Goal: Transaction & Acquisition: Download file/media

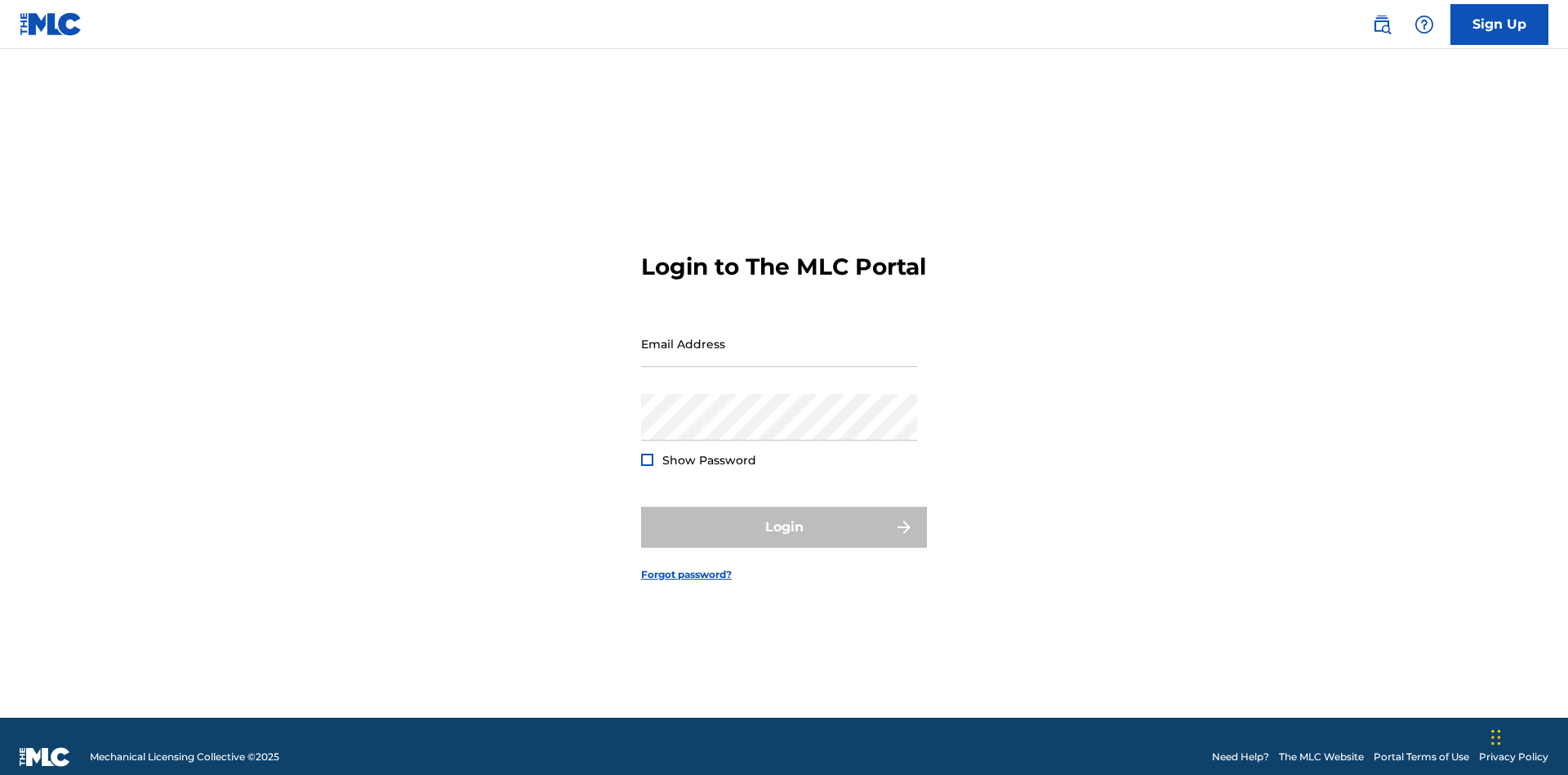
scroll to position [22, 0]
click at [779, 336] on input "Email Address" at bounding box center [778, 343] width 276 height 46
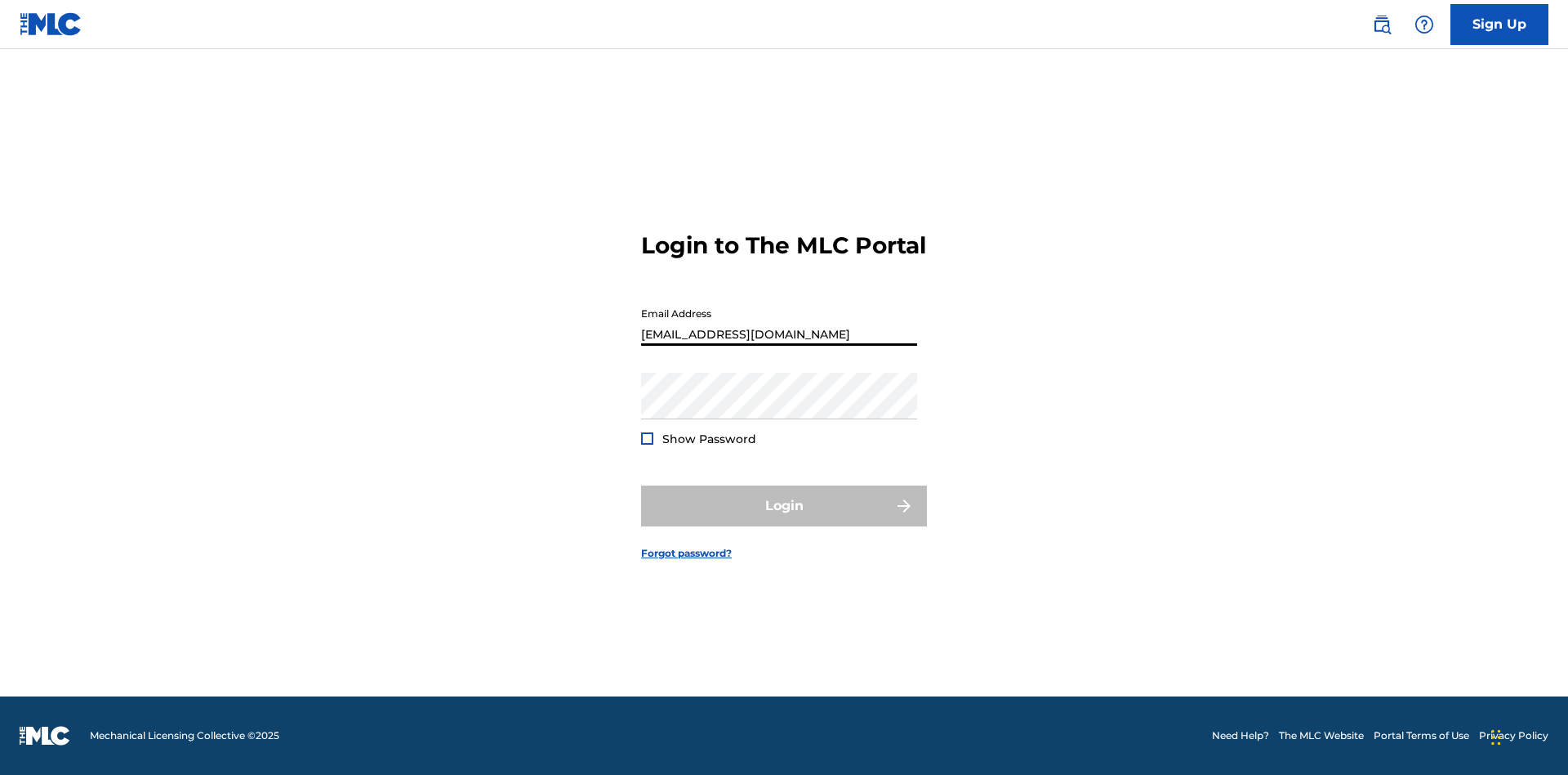
scroll to position [0, 51]
type input "[EMAIL_ADDRESS][DOMAIN_NAME]"
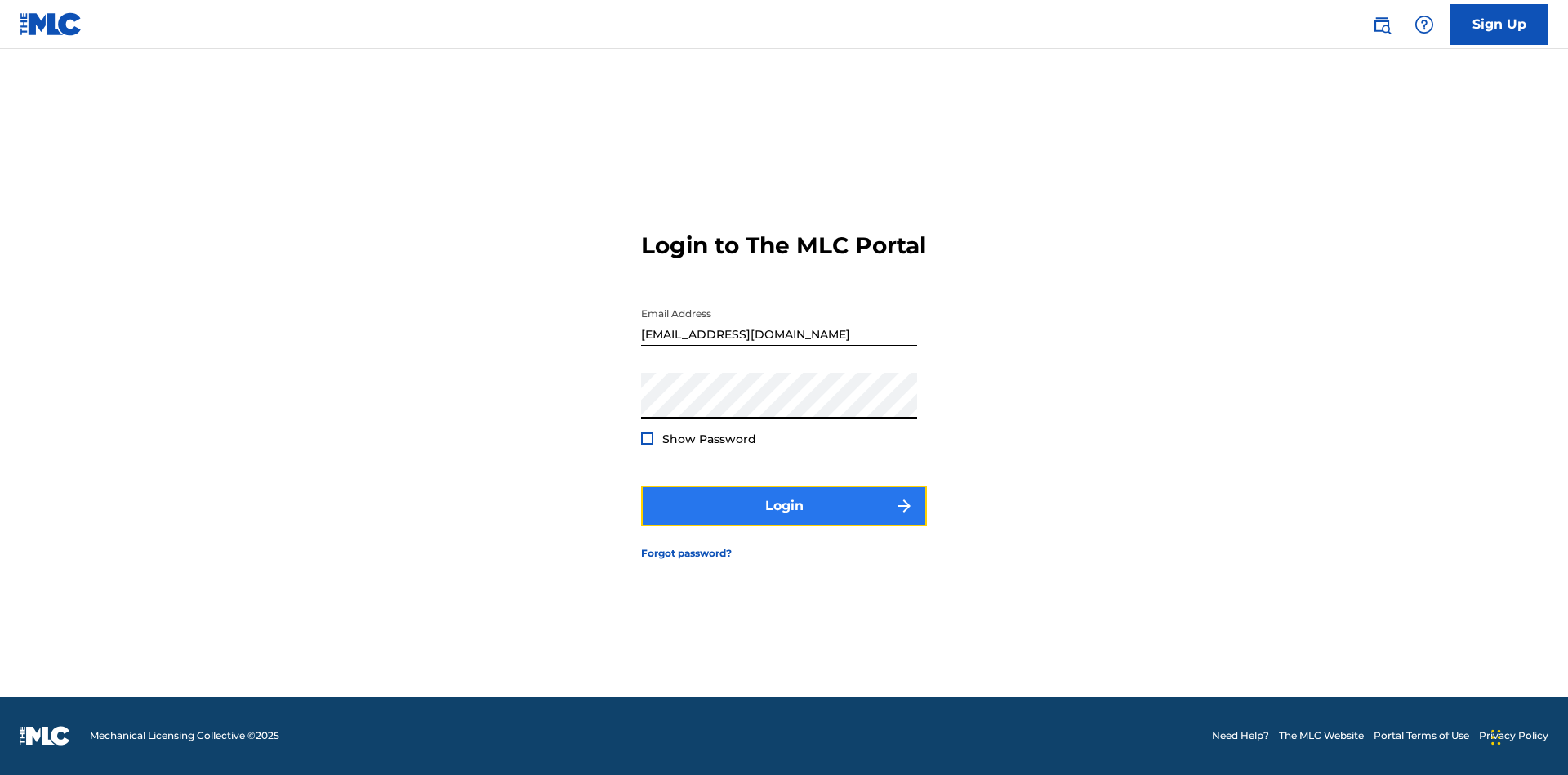
click at [784, 519] on button "Login" at bounding box center [783, 505] width 286 height 41
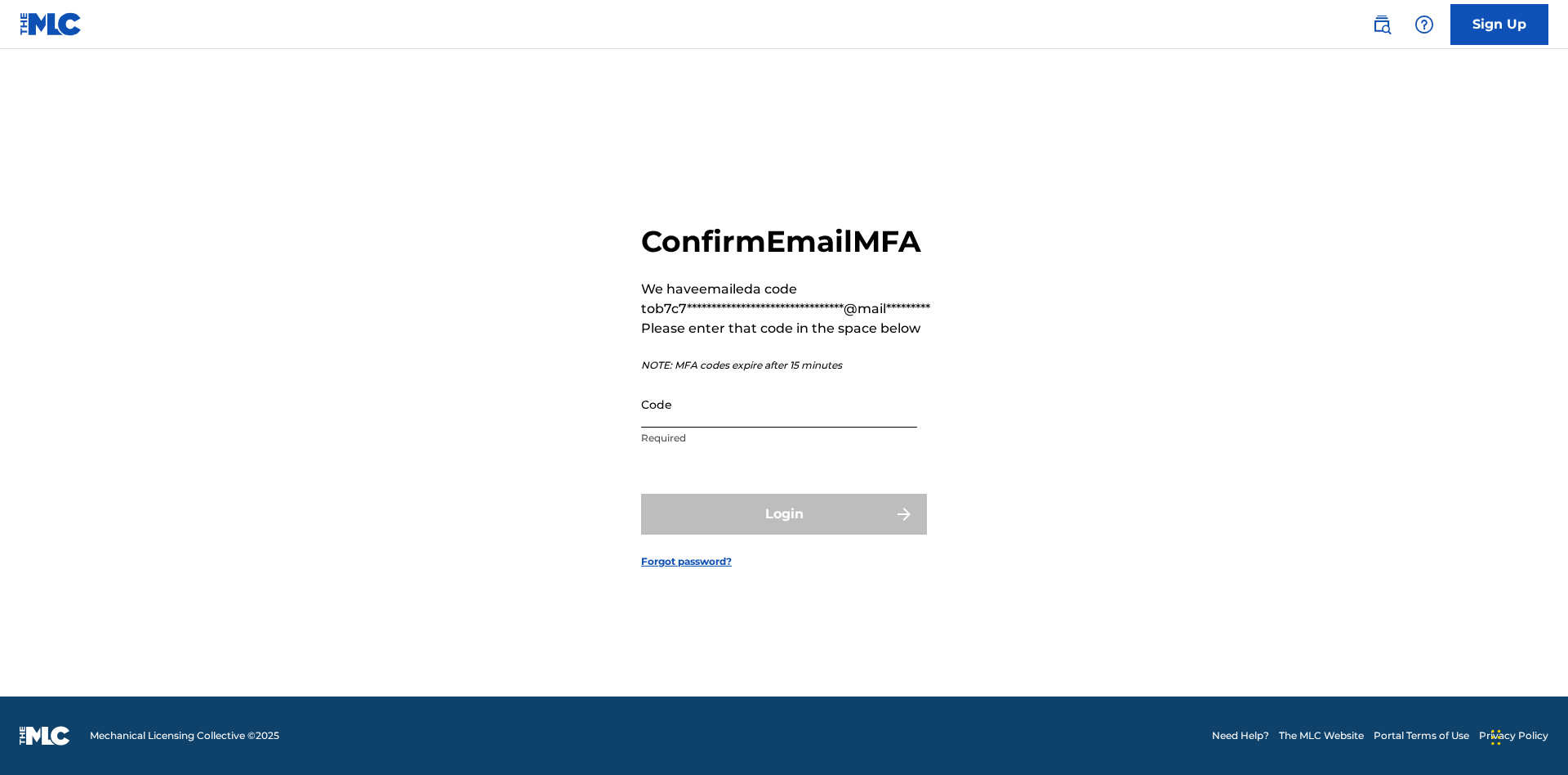
click at [779, 404] on input "Code" at bounding box center [778, 403] width 276 height 46
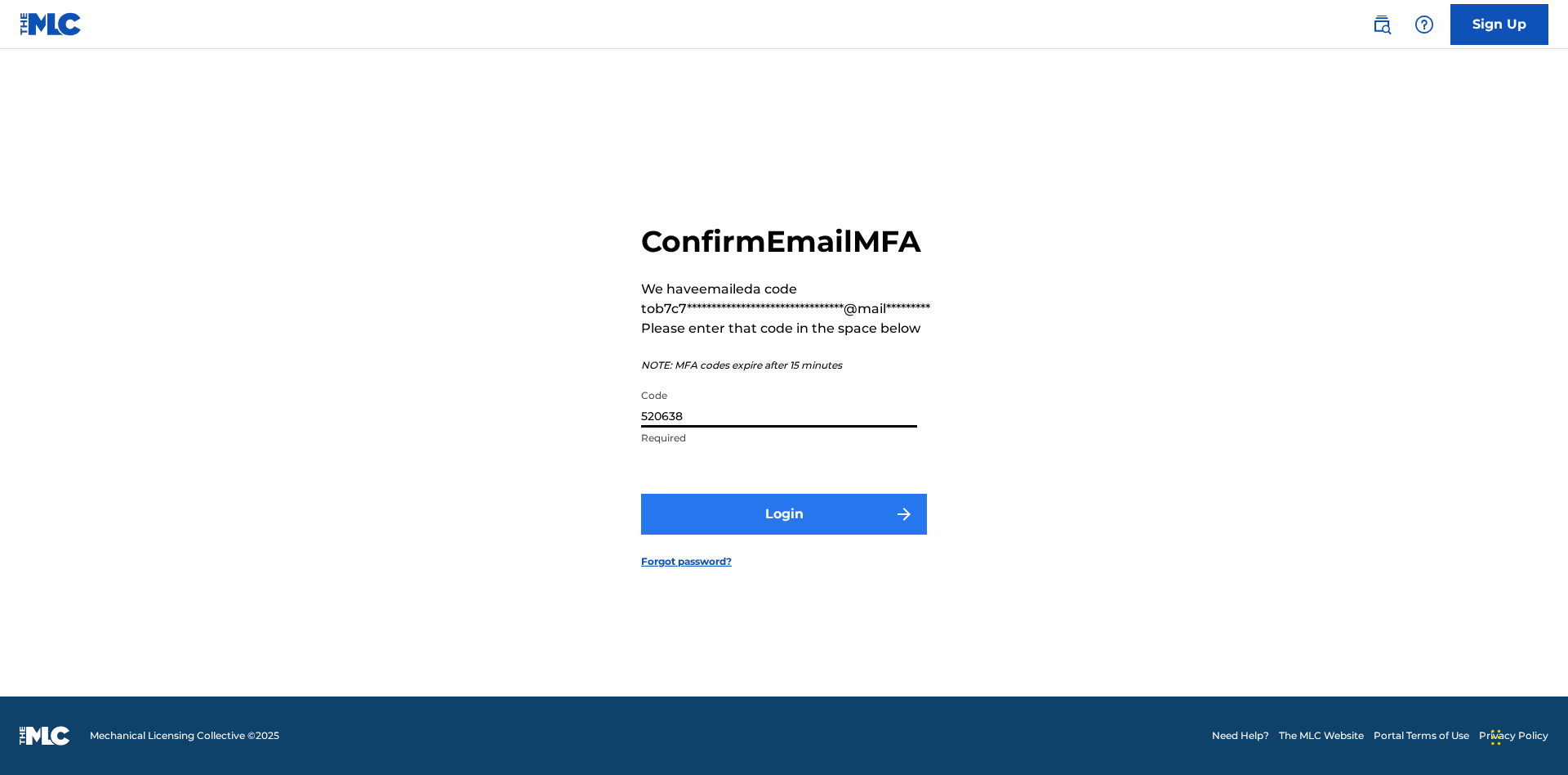
type input "520638"
click at [784, 514] on button "Login" at bounding box center [783, 514] width 286 height 41
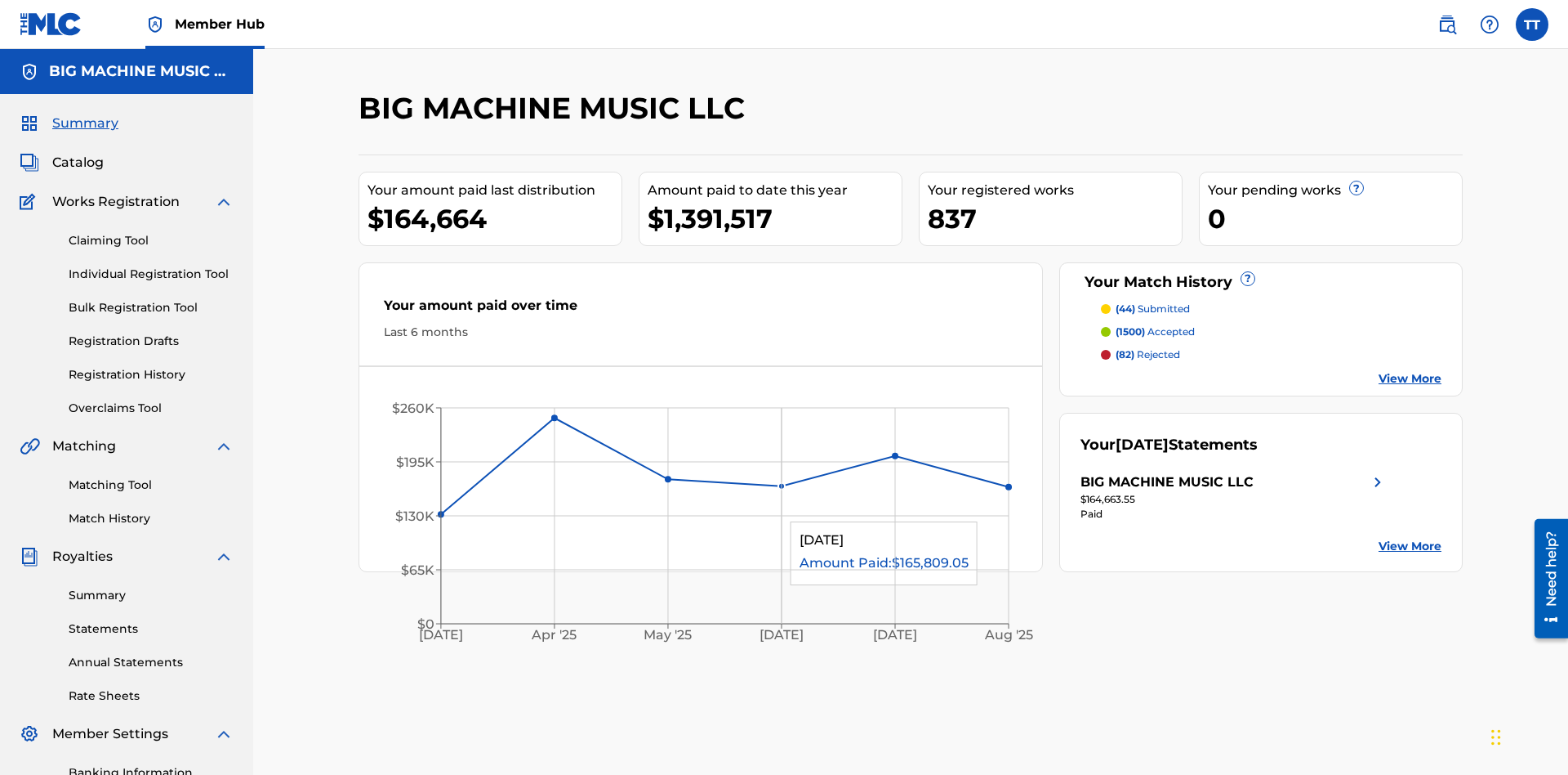
scroll to position [239, 0]
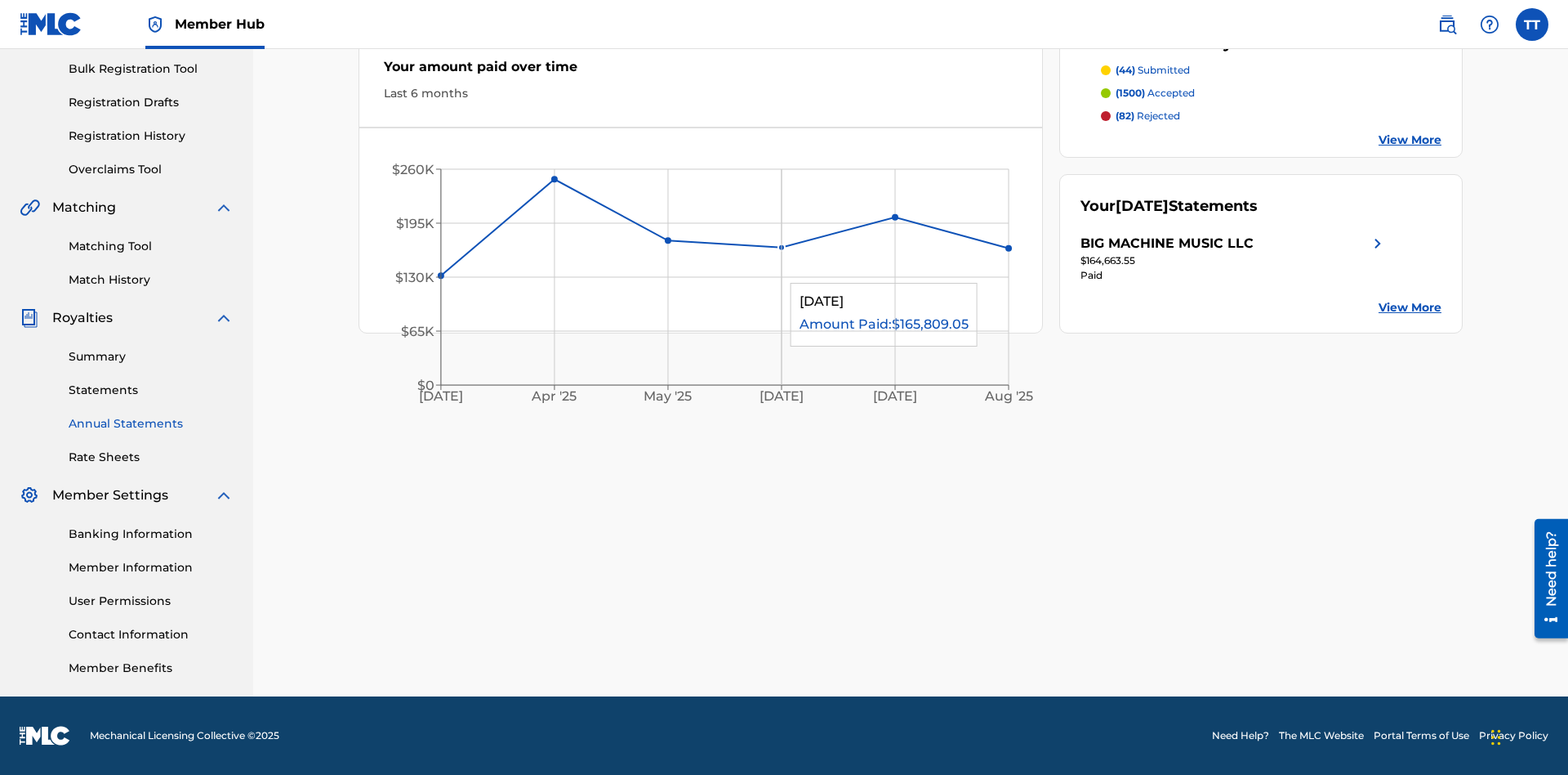
click at [151, 423] on link "Annual Statements" at bounding box center [151, 424] width 165 height 17
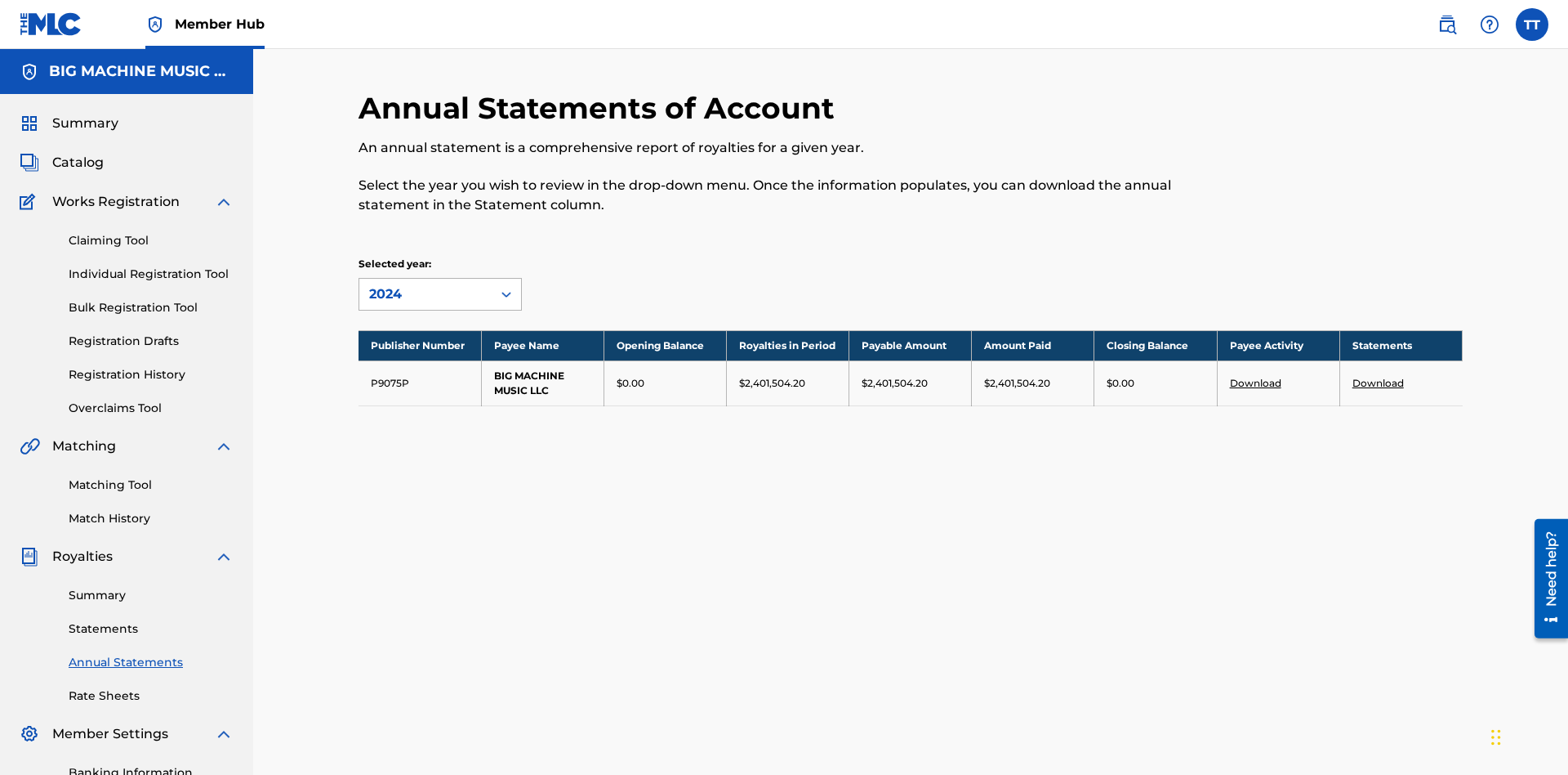
click at [425, 284] on div "2024" at bounding box center [425, 294] width 112 height 20
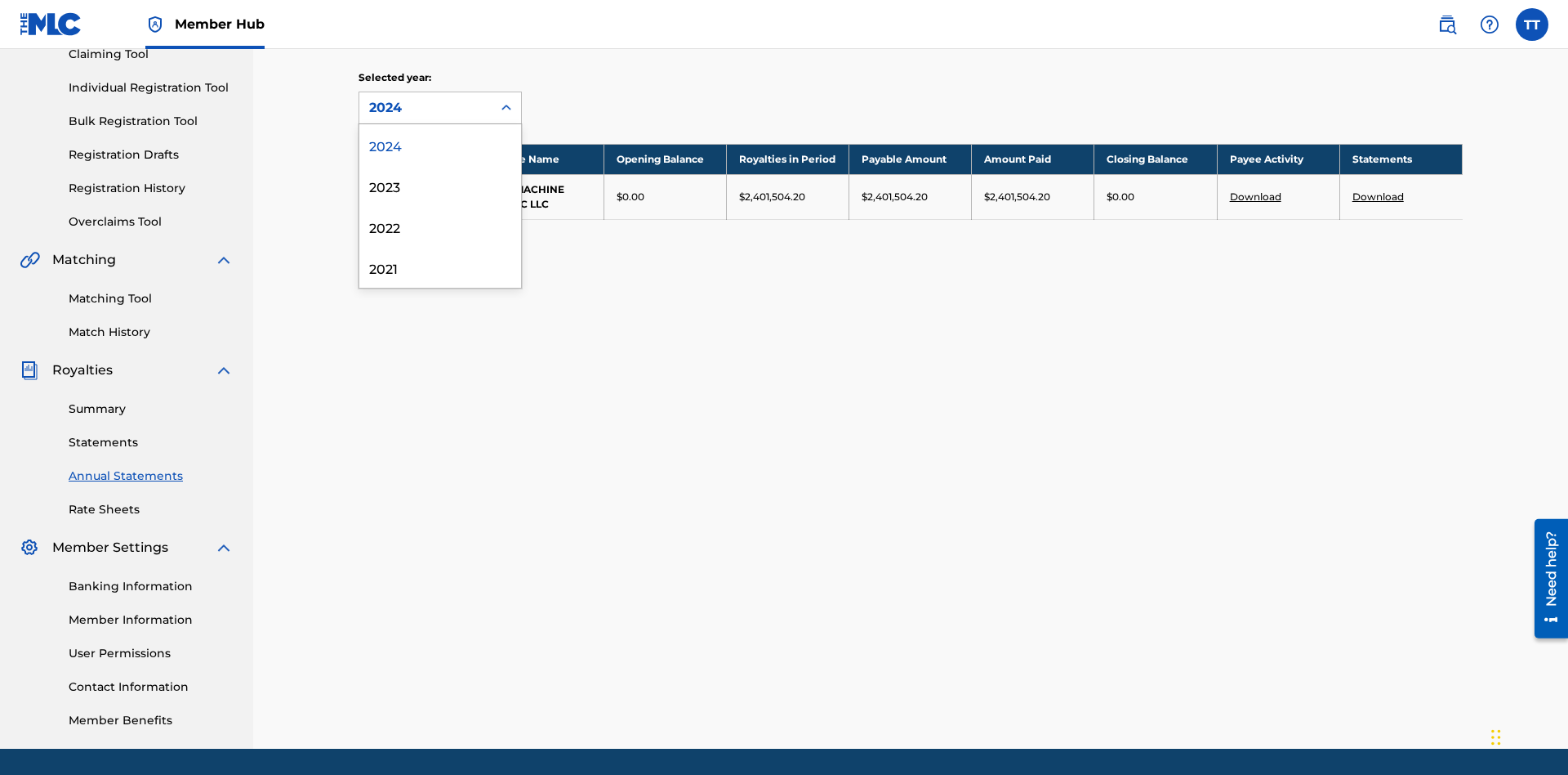
click at [441, 227] on div "2022" at bounding box center [440, 226] width 161 height 41
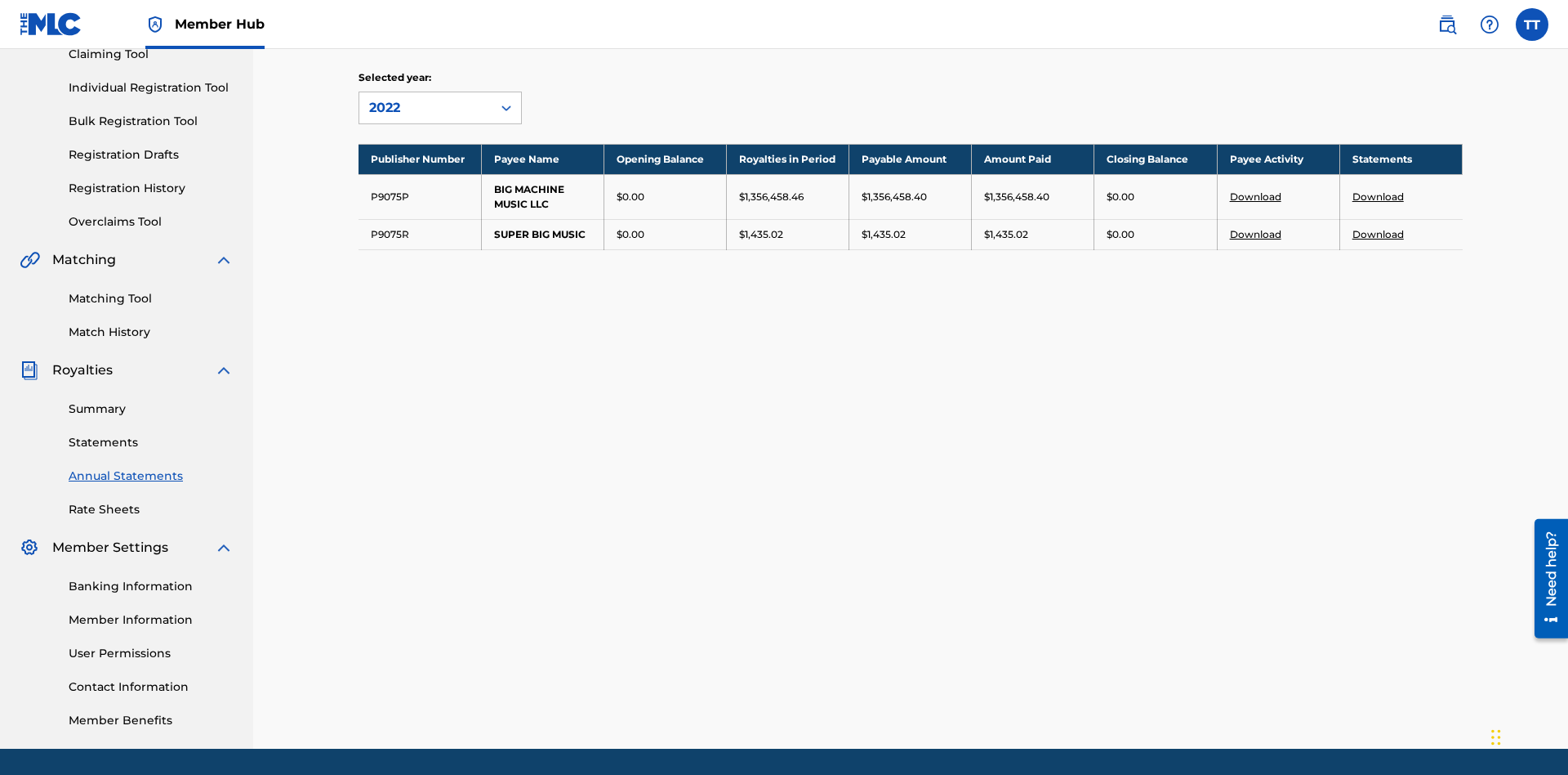
scroll to position [239, 0]
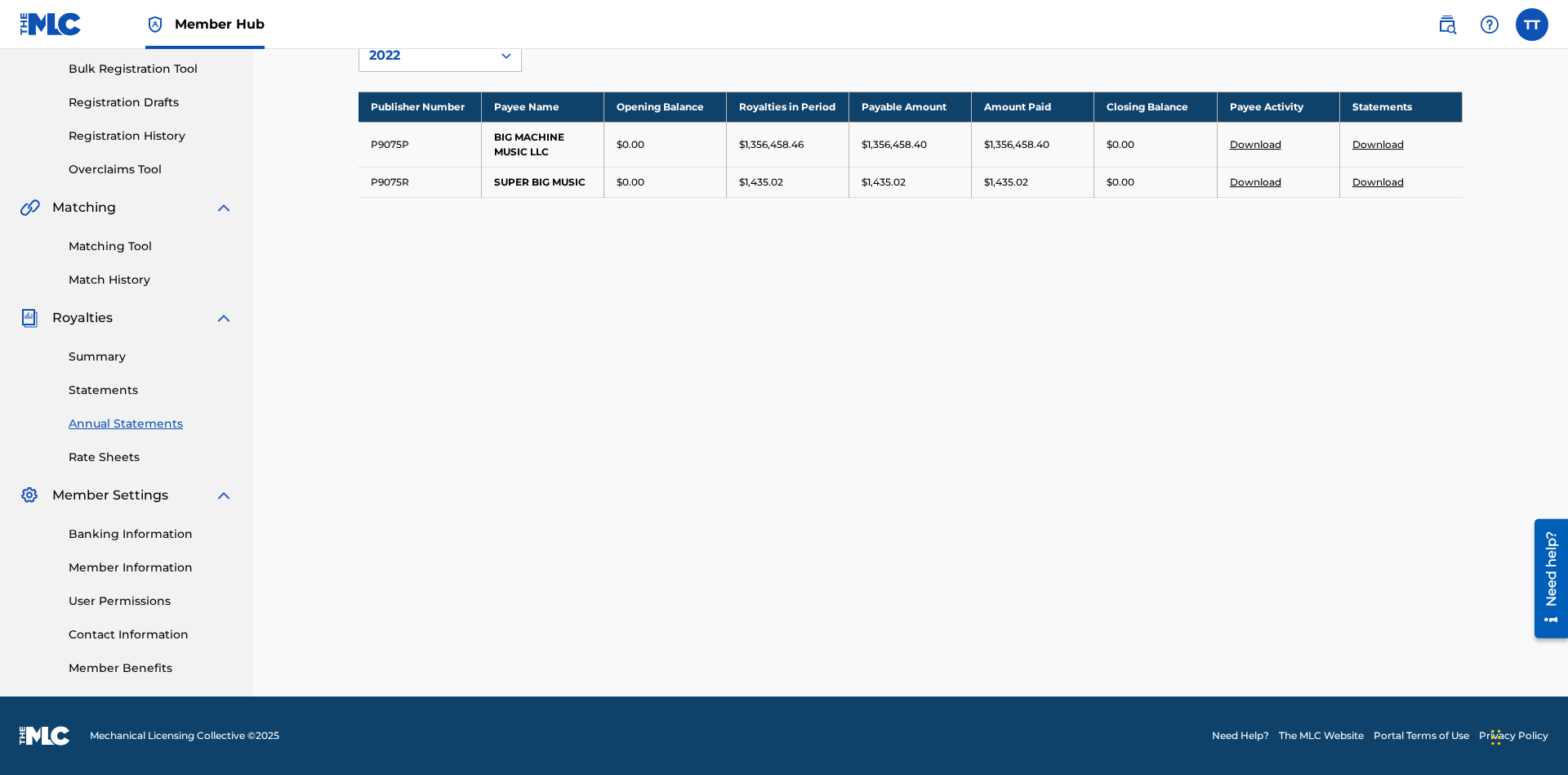
click at [1377, 181] on link "Download" at bounding box center [1377, 181] width 52 height 12
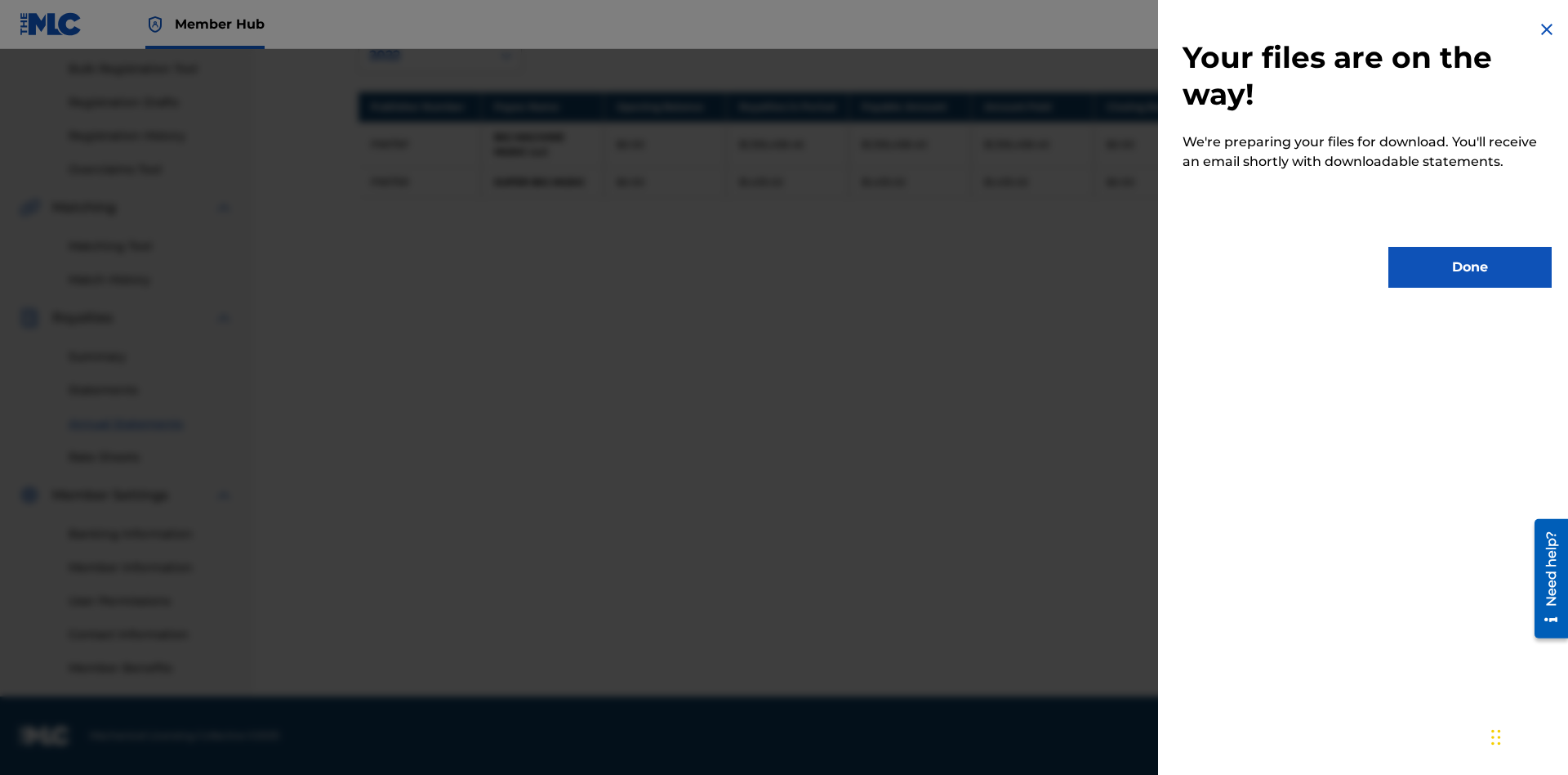
scroll to position [0, 0]
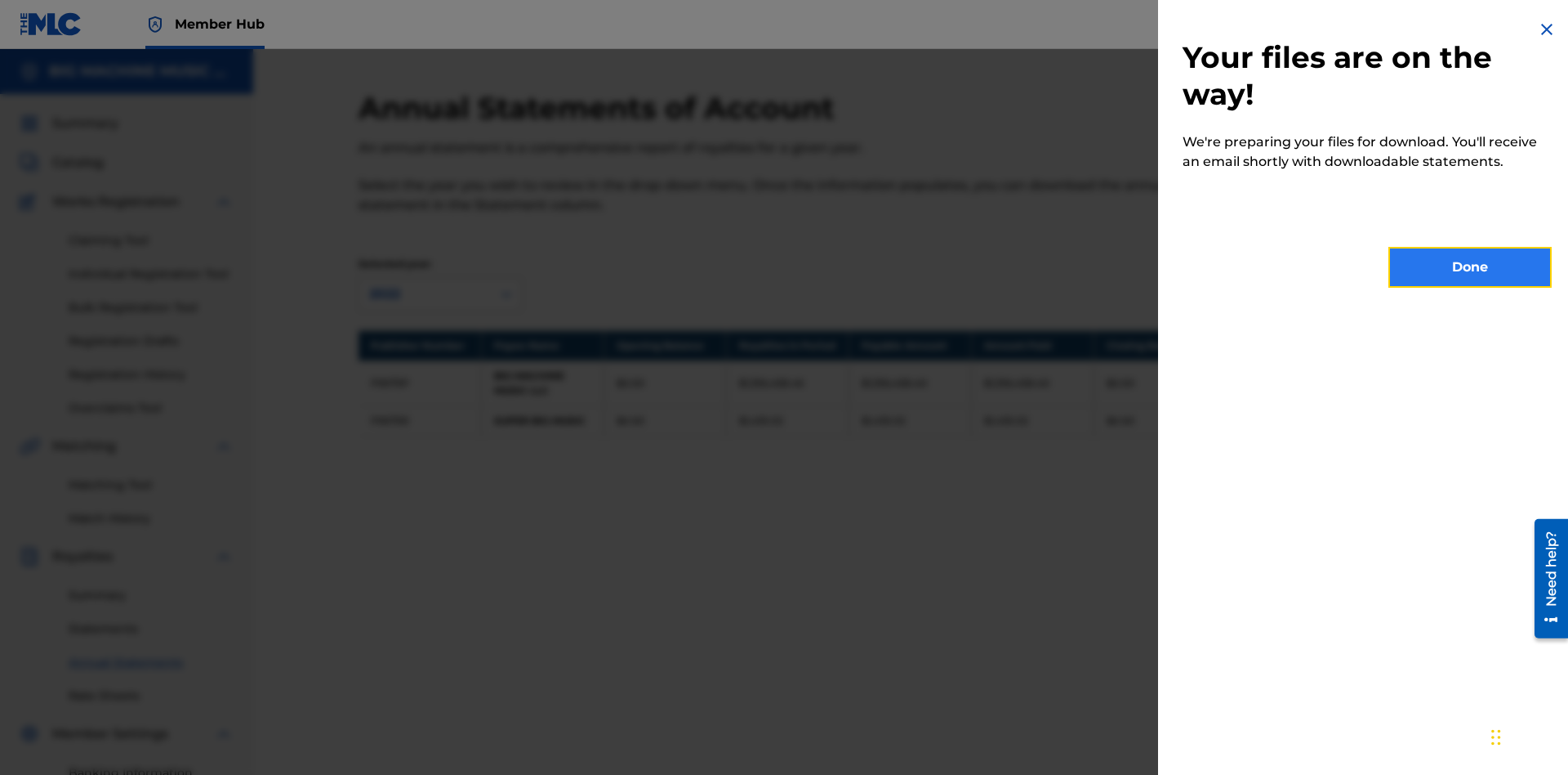
click at [1470, 267] on button "Done" at bounding box center [1469, 266] width 163 height 41
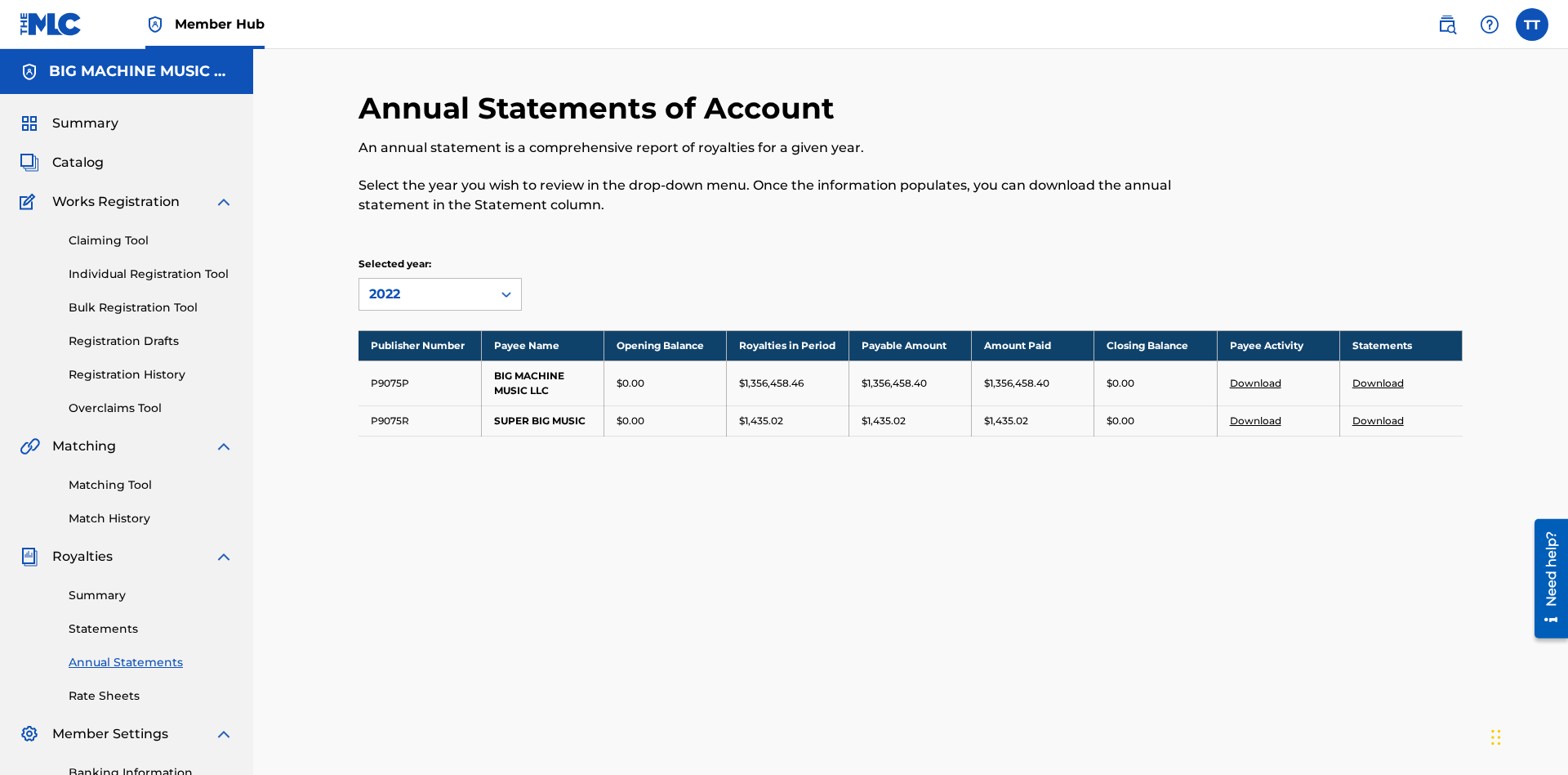
scroll to position [149, 0]
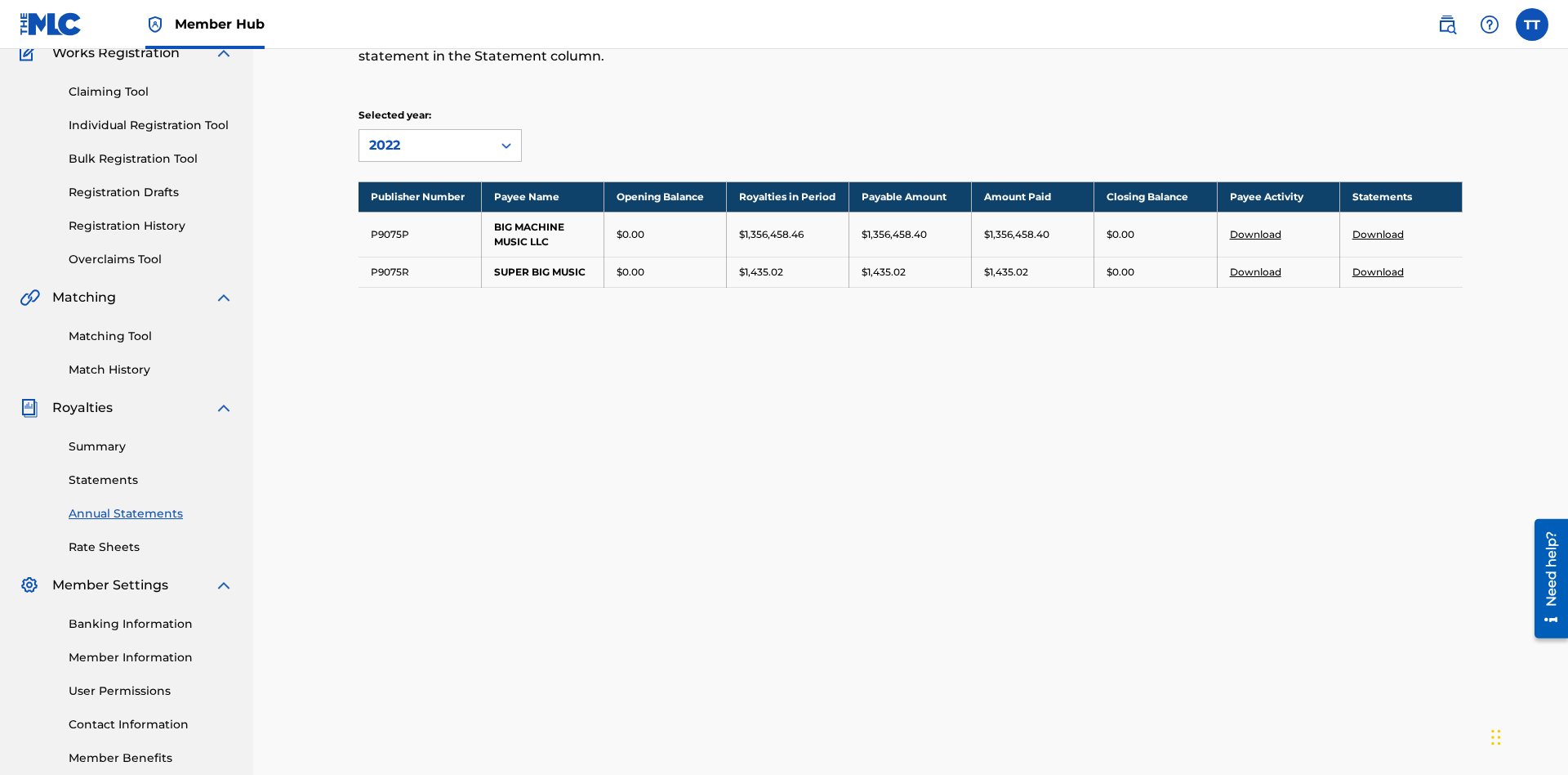
click at [1377, 227] on link "Download" at bounding box center [1377, 233] width 52 height 12
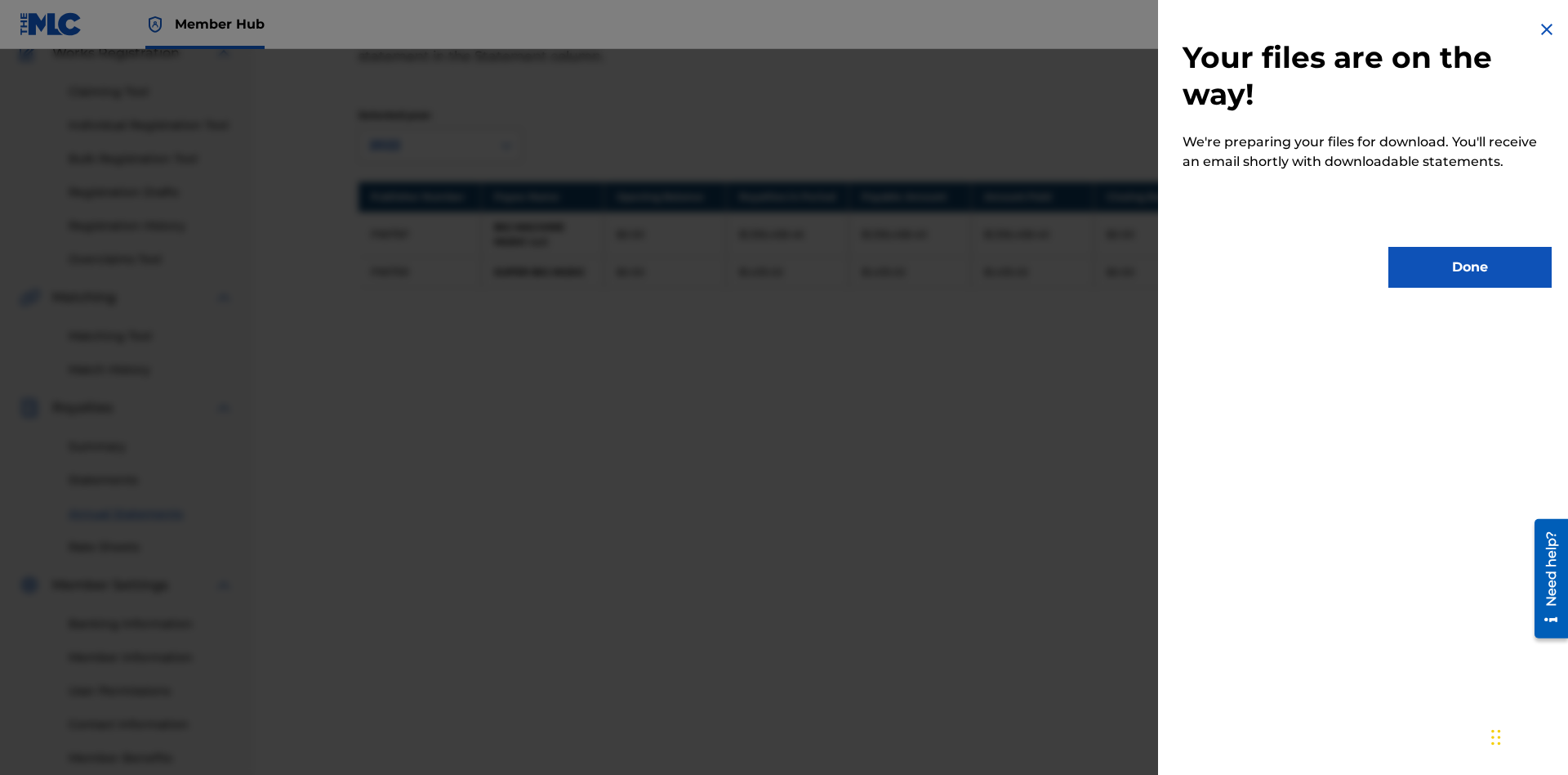
scroll to position [0, 0]
